Goal: Find specific page/section: Find specific page/section

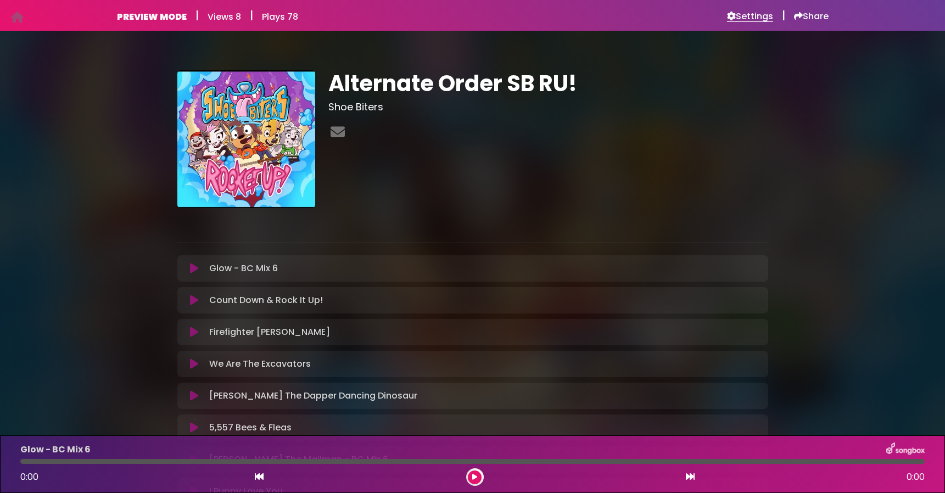
click at [757, 15] on h6 "Settings" at bounding box center [750, 16] width 46 height 11
click at [758, 16] on h6 "Settings" at bounding box center [750, 16] width 46 height 11
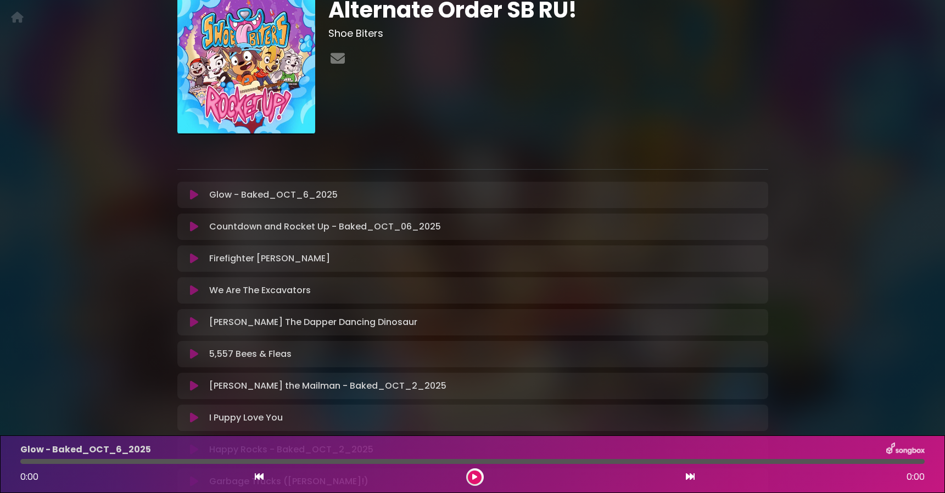
scroll to position [1, 0]
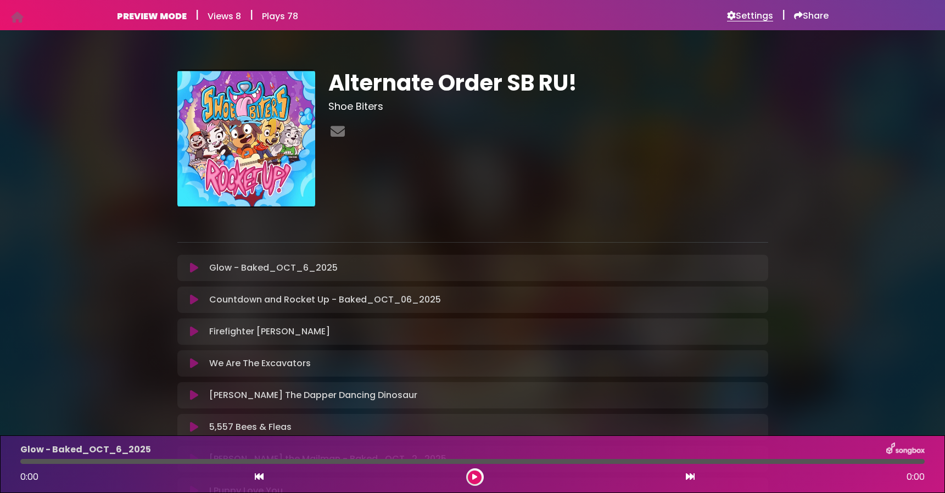
click at [751, 16] on h6 "Settings" at bounding box center [750, 15] width 46 height 11
click at [765, 14] on h6 "Settings" at bounding box center [750, 16] width 46 height 11
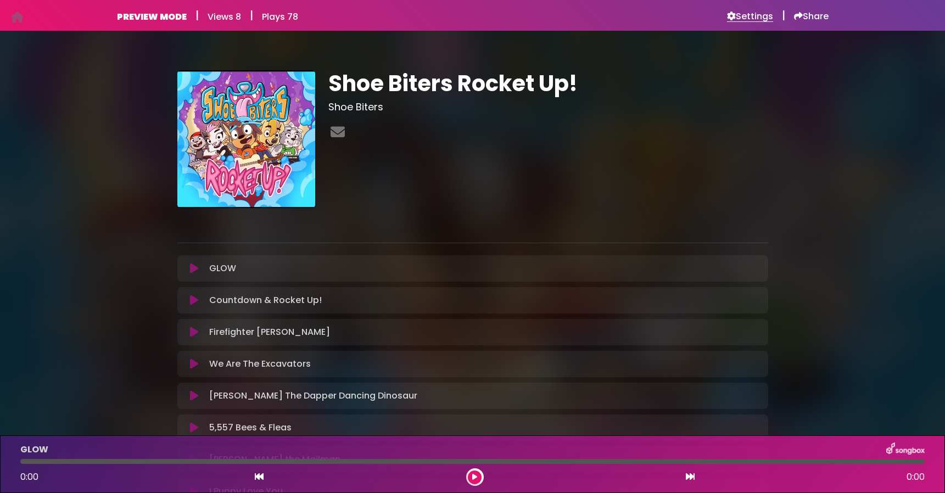
click at [749, 15] on h6 "Settings" at bounding box center [750, 16] width 46 height 11
click at [753, 16] on h6 "Settings" at bounding box center [750, 16] width 46 height 11
